Goal: Task Accomplishment & Management: Use online tool/utility

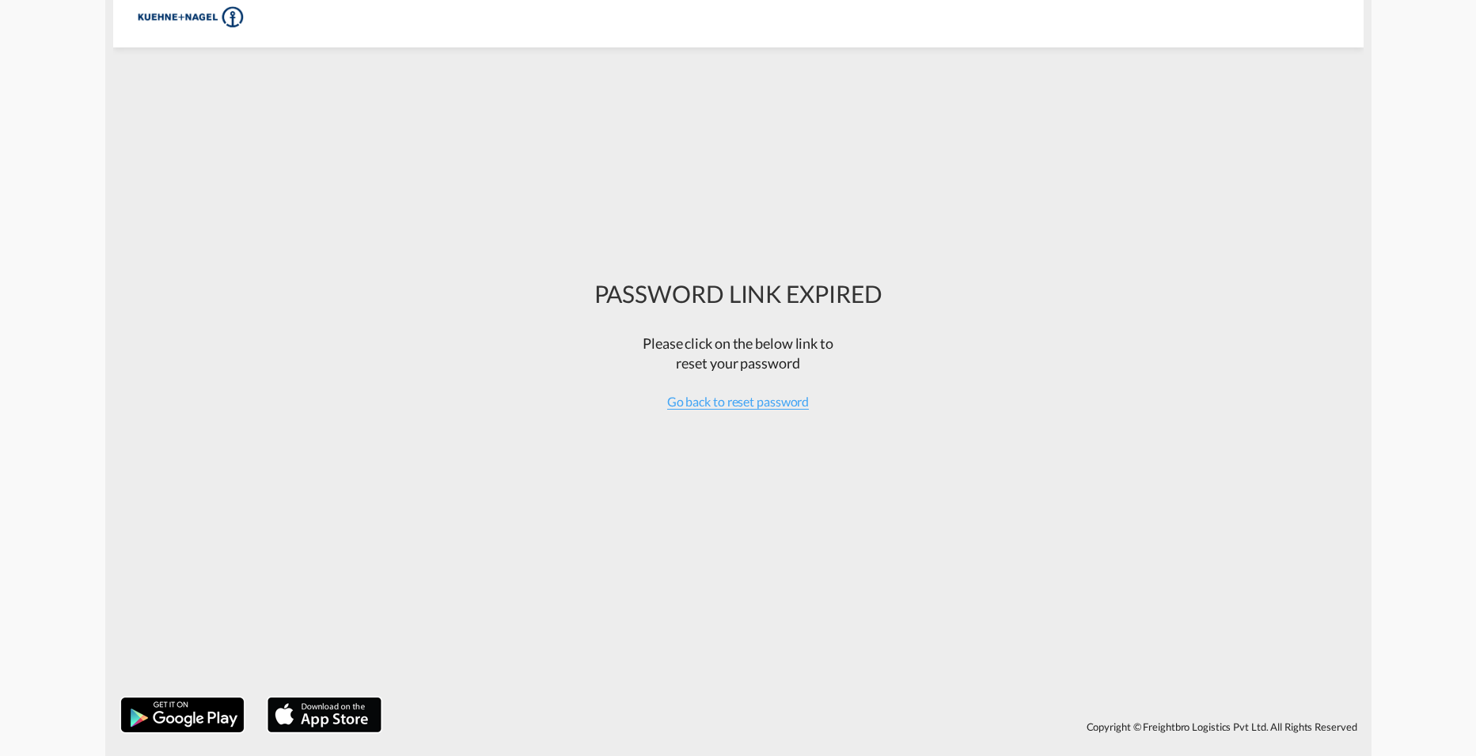
drag, startPoint x: 741, startPoint y: 413, endPoint x: 782, endPoint y: 412, distance: 41.2
click at [741, 413] on div "PASSWORD LINK EXPIRED Please click on the below link to reset your password Go …" at bounding box center [738, 372] width 288 height 249
click at [784, 408] on span "Go back to reset password" at bounding box center [738, 402] width 142 height 16
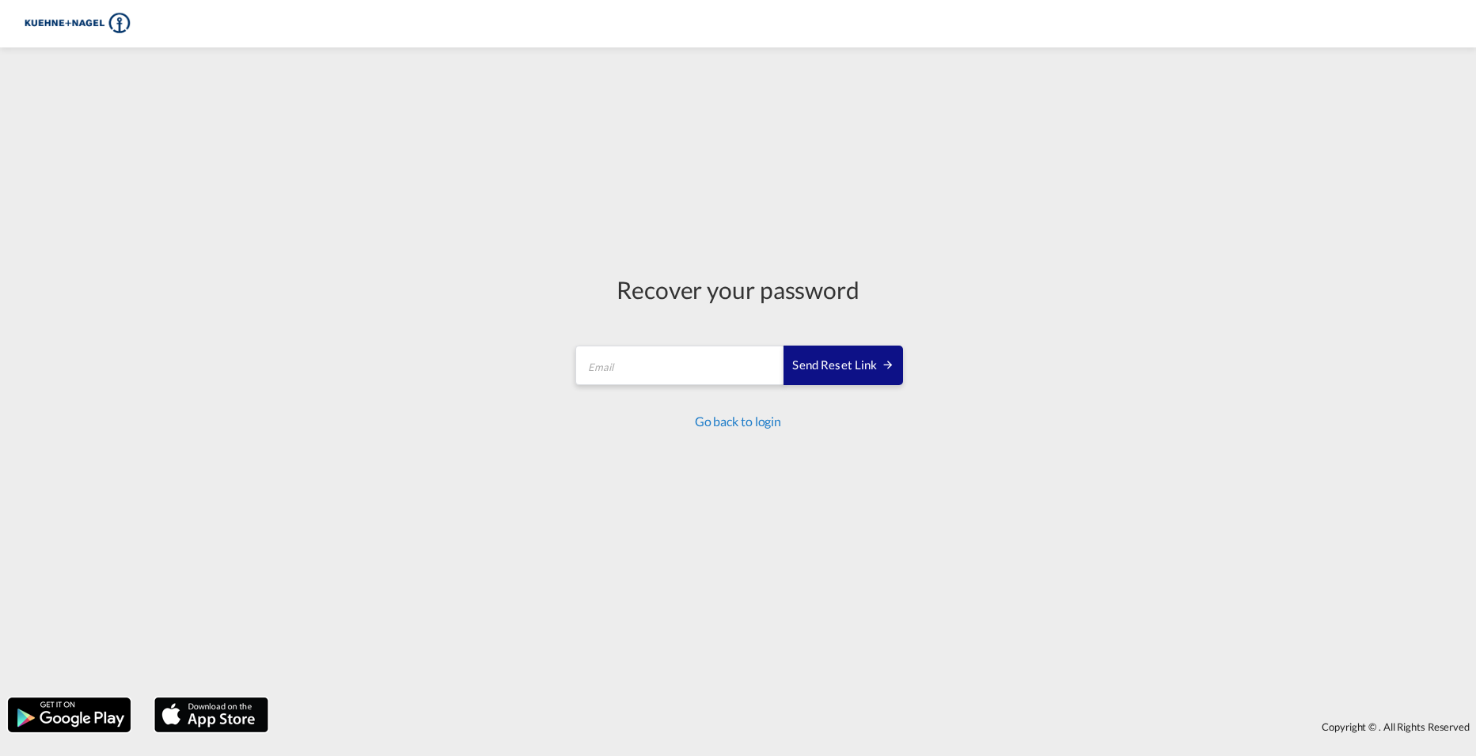
click at [749, 421] on link "Go back to login" at bounding box center [738, 421] width 86 height 15
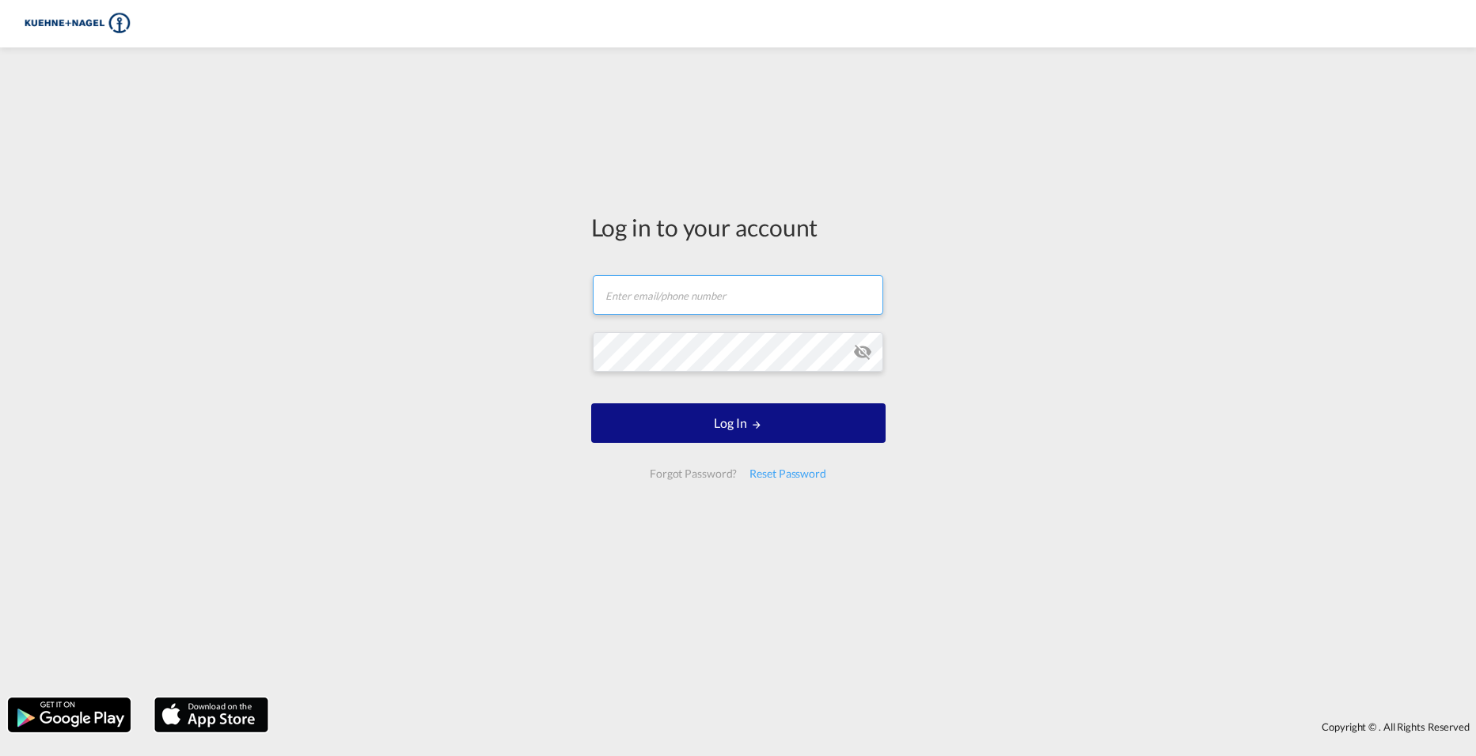
type input "[PERSON_NAME][EMAIL_ADDRESS][PERSON_NAME][PERSON_NAME][DOMAIN_NAME]"
click at [772, 290] on input "[PERSON_NAME][EMAIL_ADDRESS][PERSON_NAME][PERSON_NAME][DOMAIN_NAME]" at bounding box center [738, 295] width 290 height 40
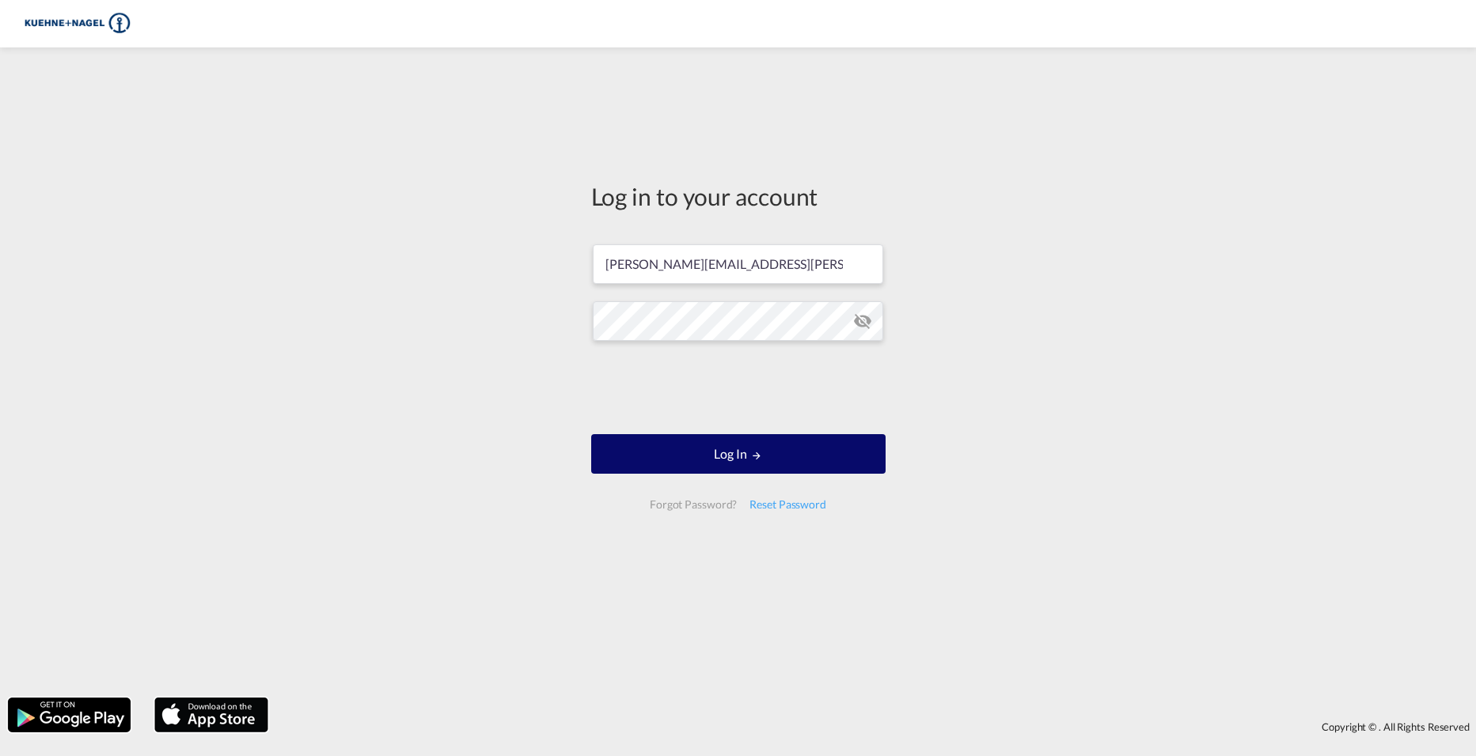
click at [753, 455] on md-icon "LOGIN" at bounding box center [756, 455] width 11 height 11
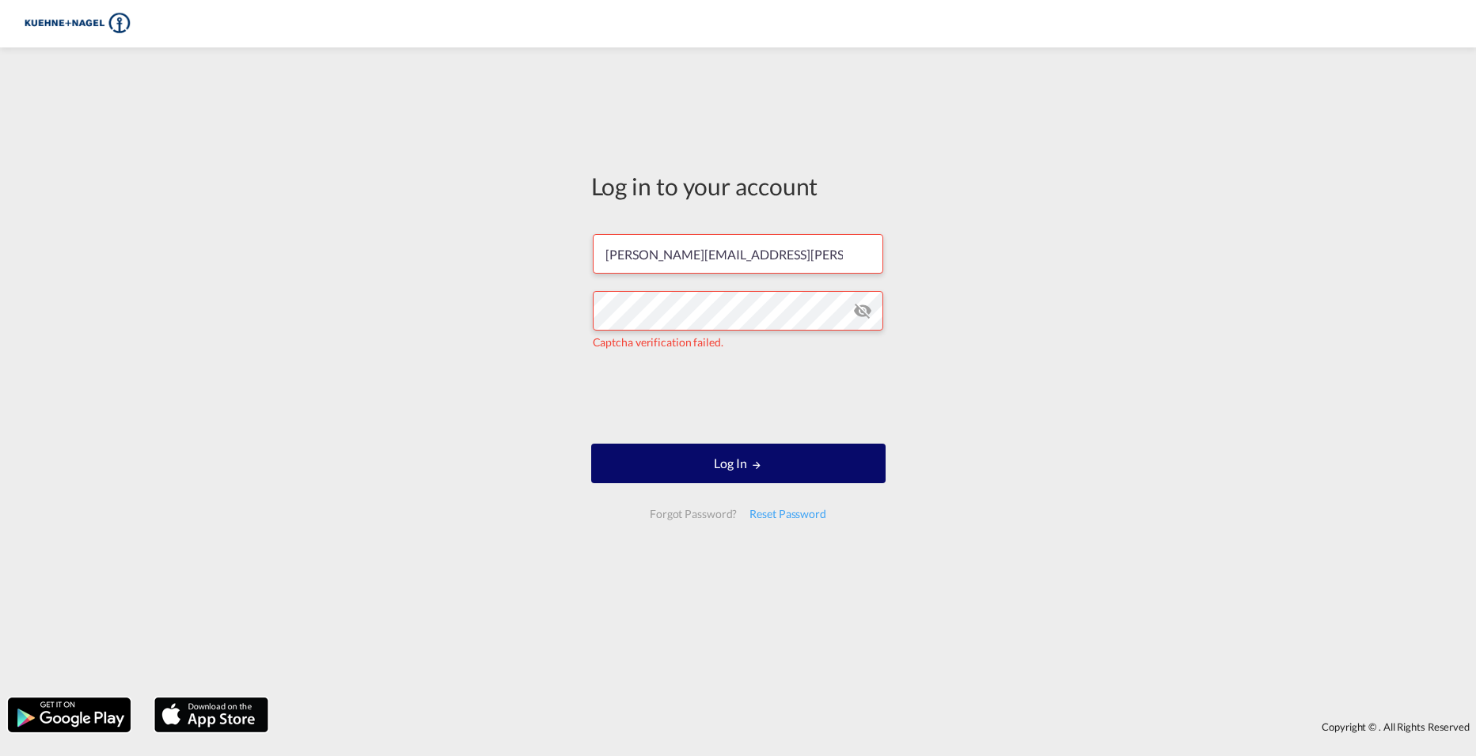
click at [802, 461] on button "Log In" at bounding box center [738, 464] width 294 height 40
